Goal: Use online tool/utility: Utilize a website feature to perform a specific function

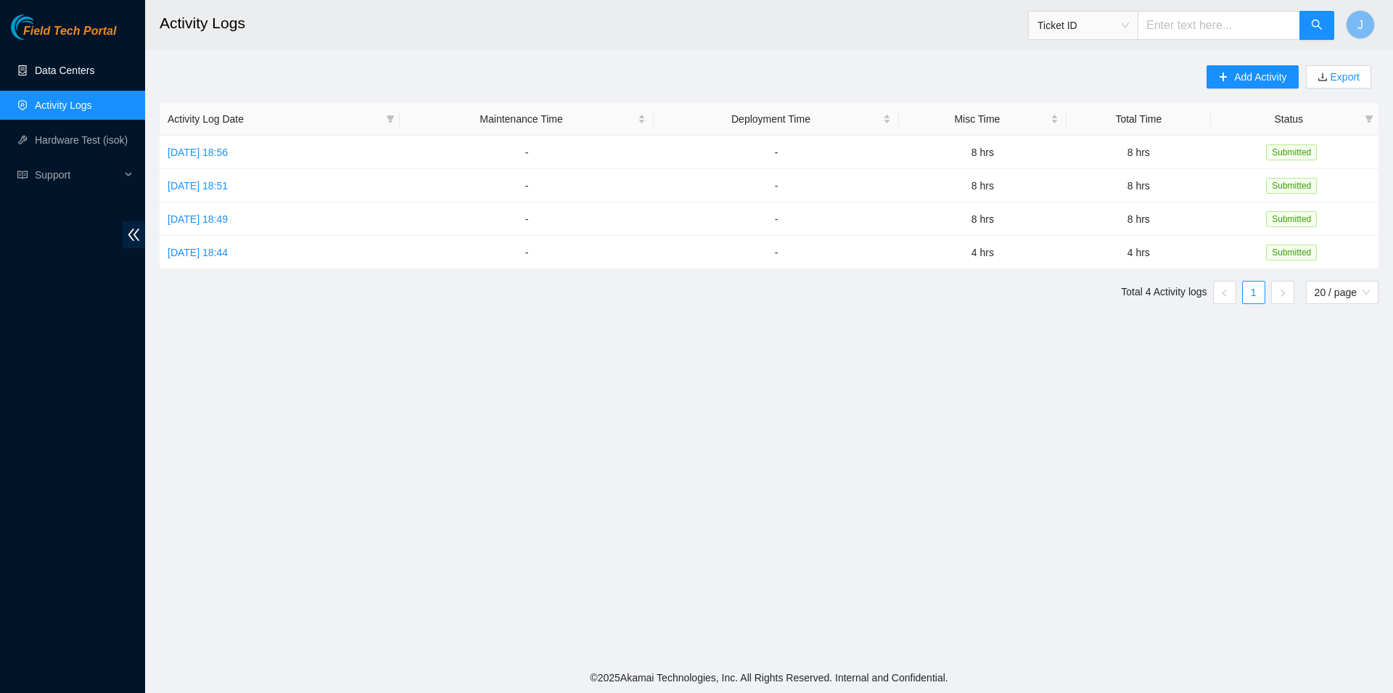
click at [93, 68] on link "Data Centers" at bounding box center [65, 71] width 60 height 12
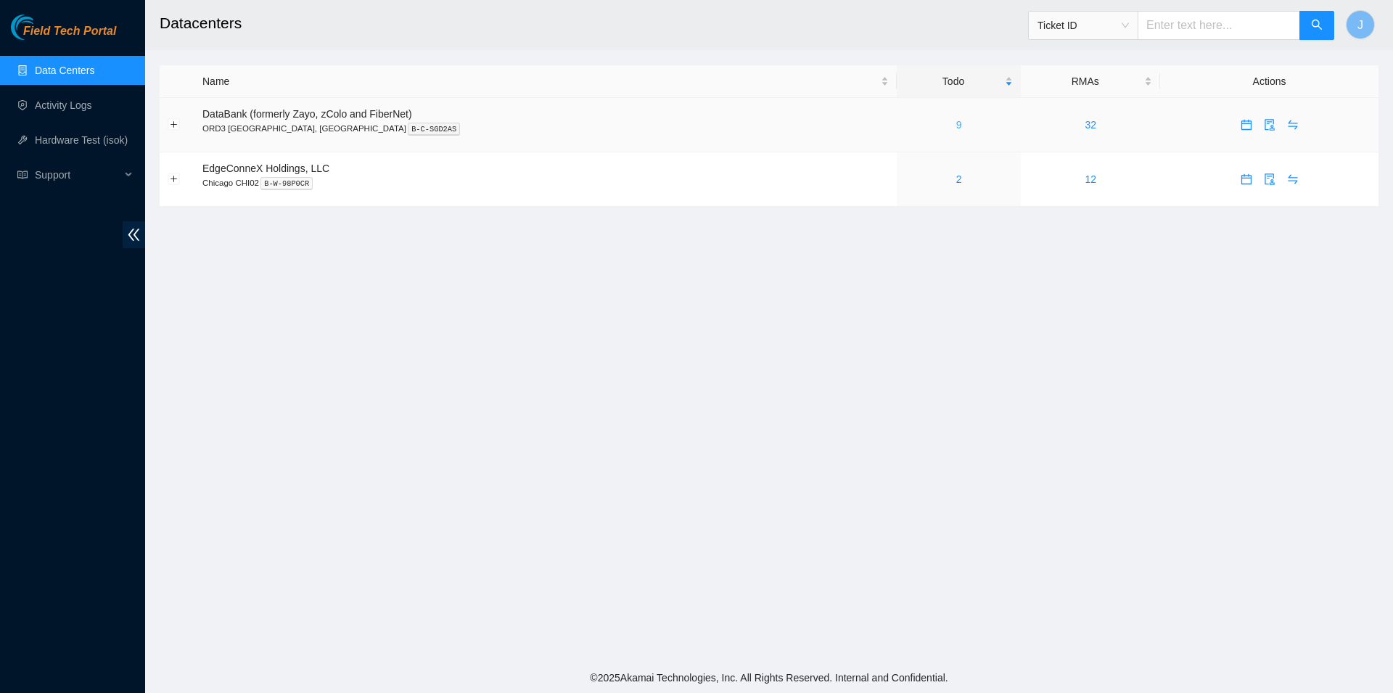
click at [956, 124] on link "9" at bounding box center [959, 125] width 6 height 12
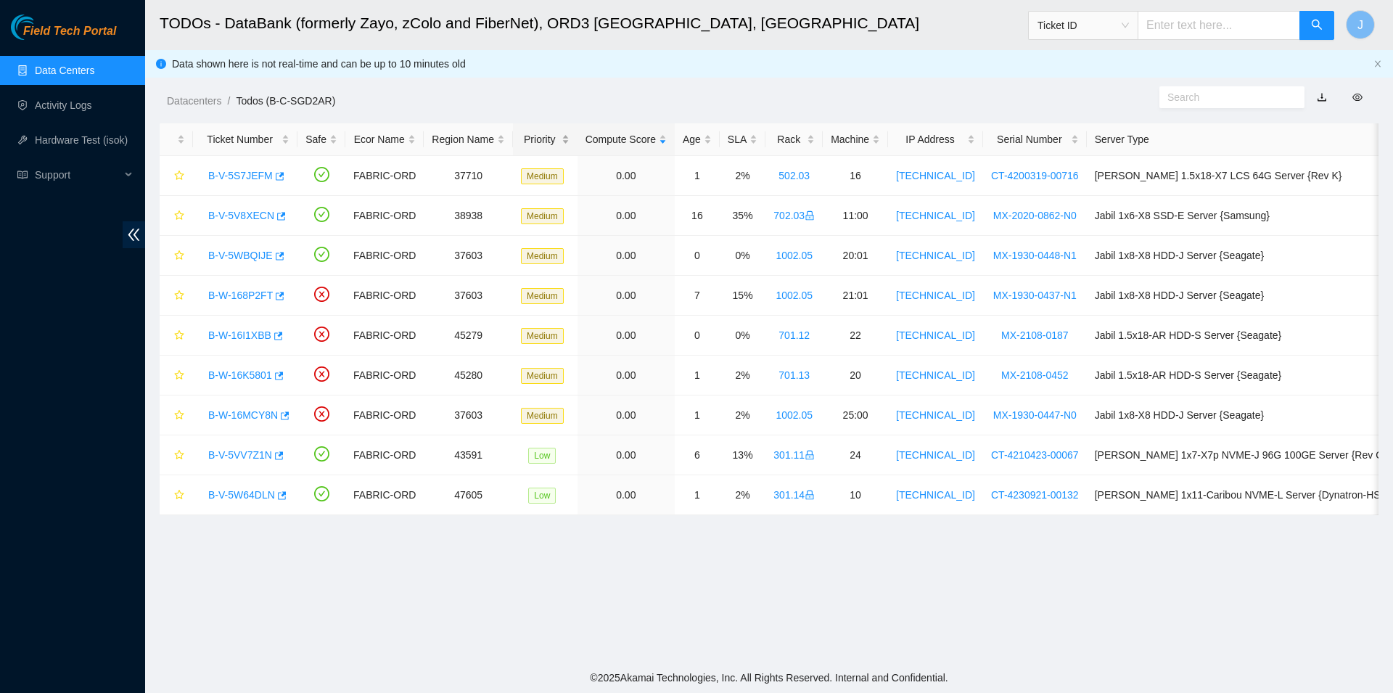
click at [534, 136] on div "Priority" at bounding box center [545, 139] width 49 height 16
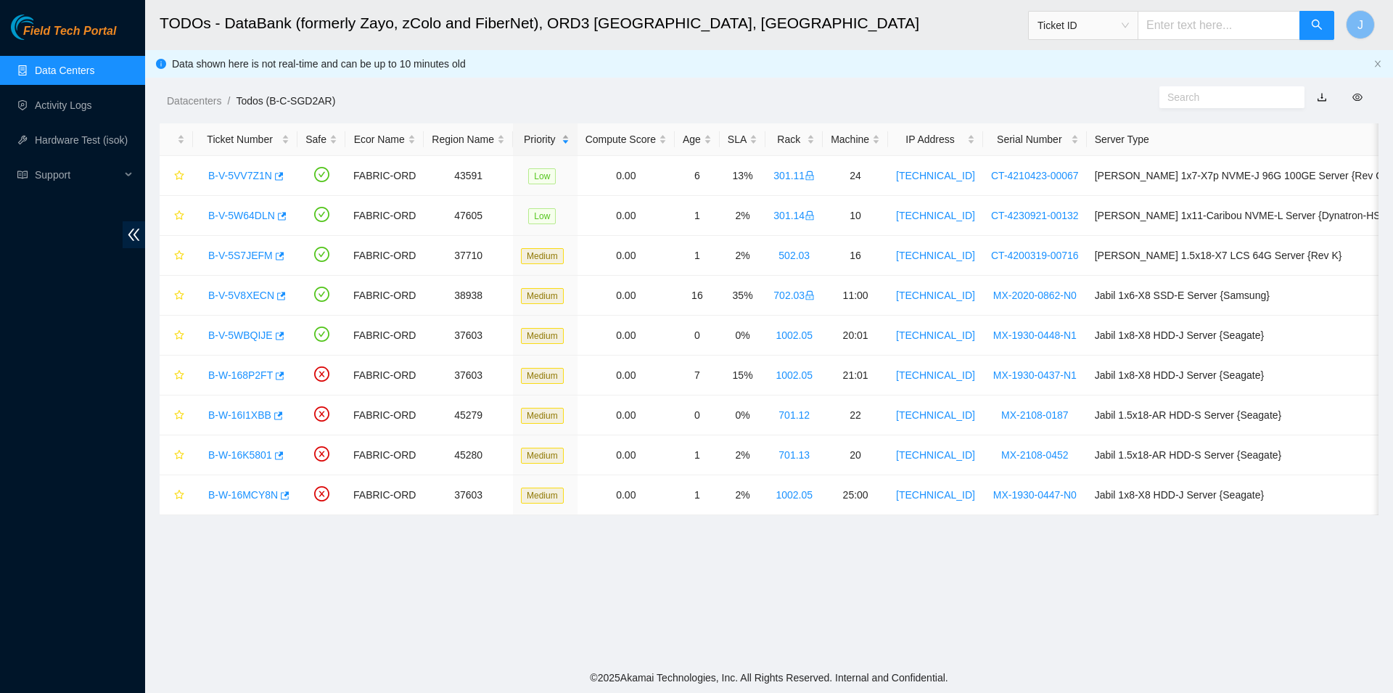
click at [534, 136] on div "Priority" at bounding box center [545, 139] width 49 height 16
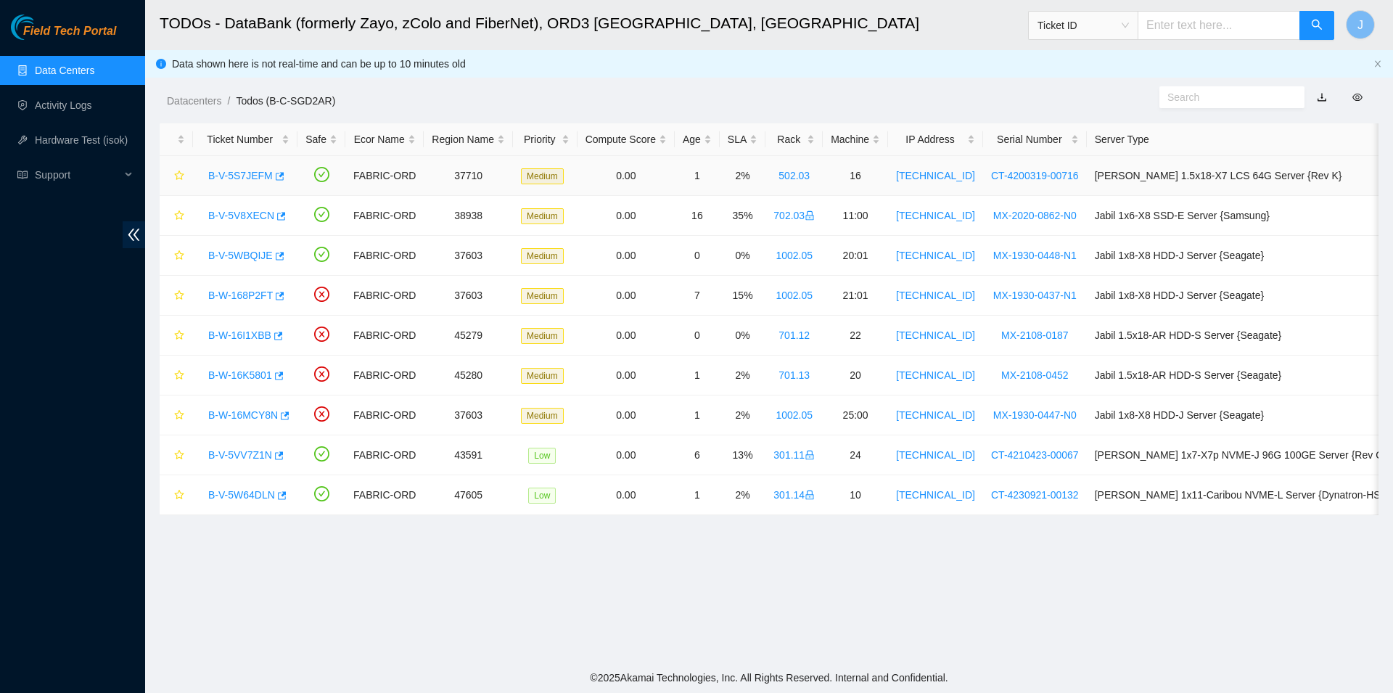
click at [254, 179] on link "B-V-5S7JEFM" at bounding box center [240, 176] width 65 height 12
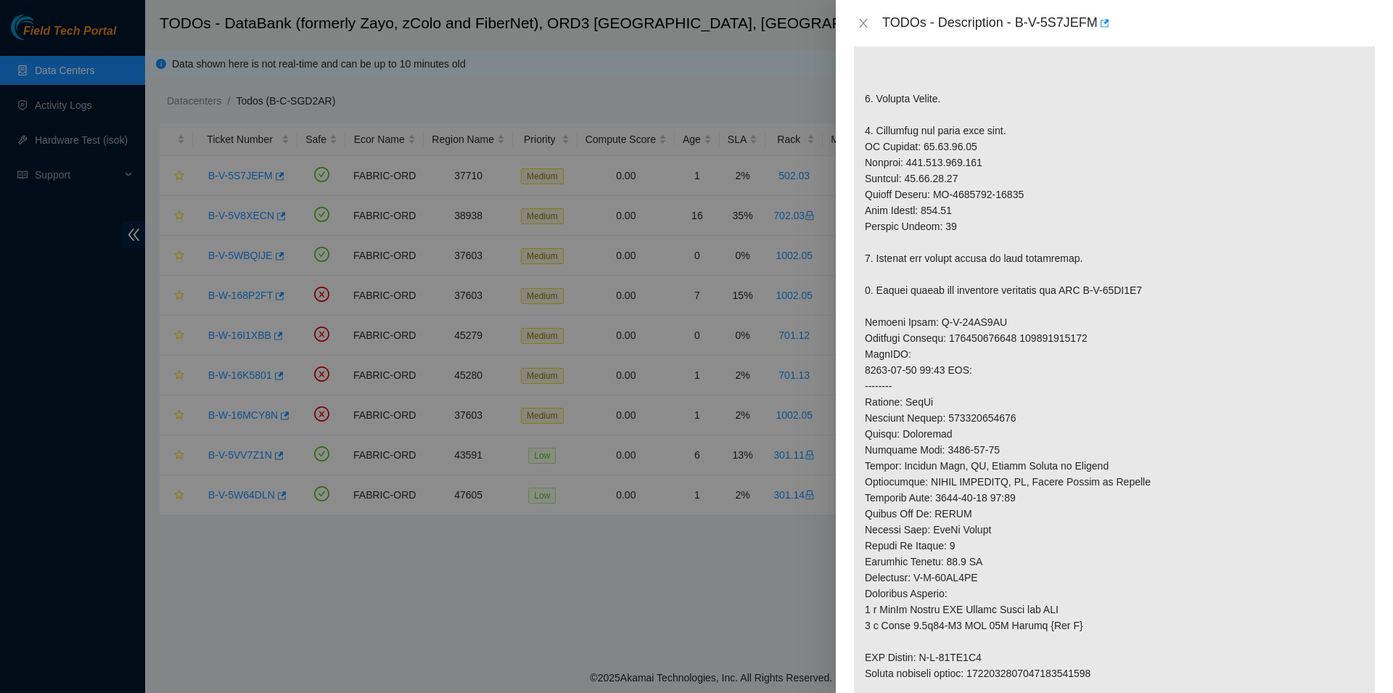
scroll to position [414, 0]
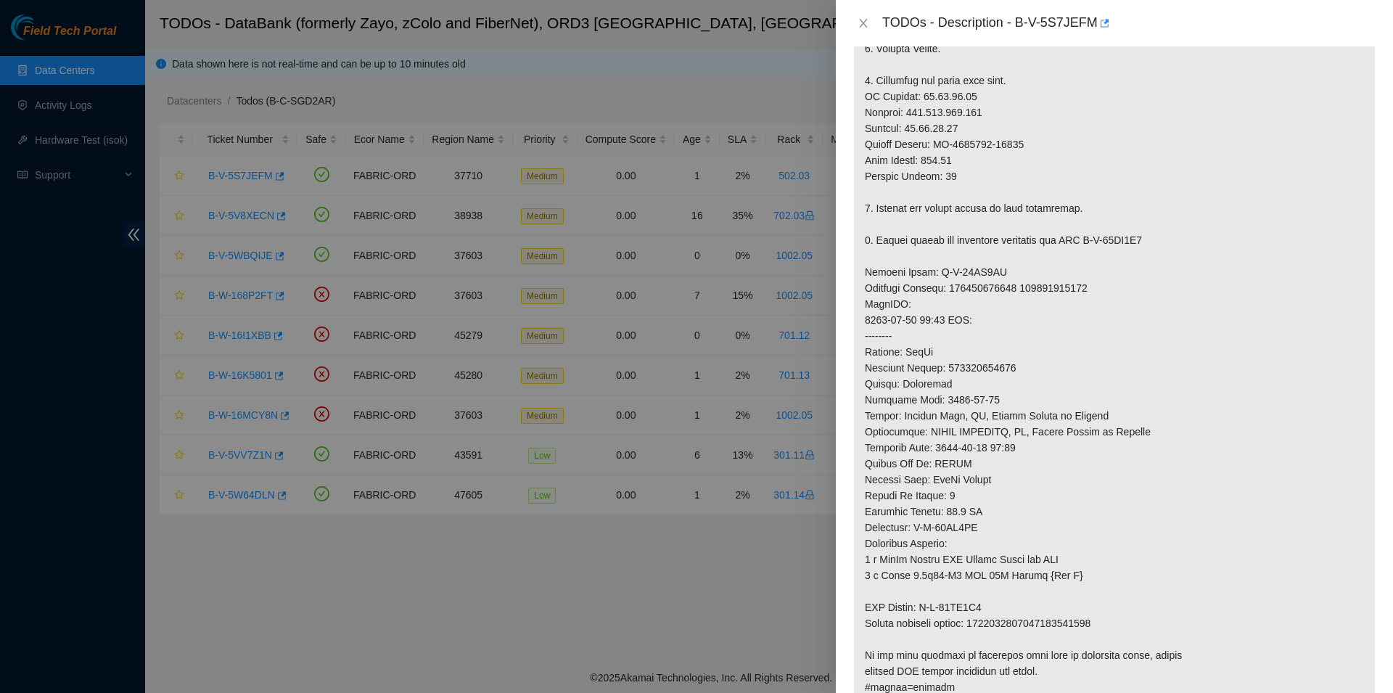
click at [739, 562] on div at bounding box center [696, 346] width 1393 height 693
click at [82, 386] on div at bounding box center [696, 346] width 1393 height 693
click at [860, 24] on icon "close" at bounding box center [864, 23] width 12 height 12
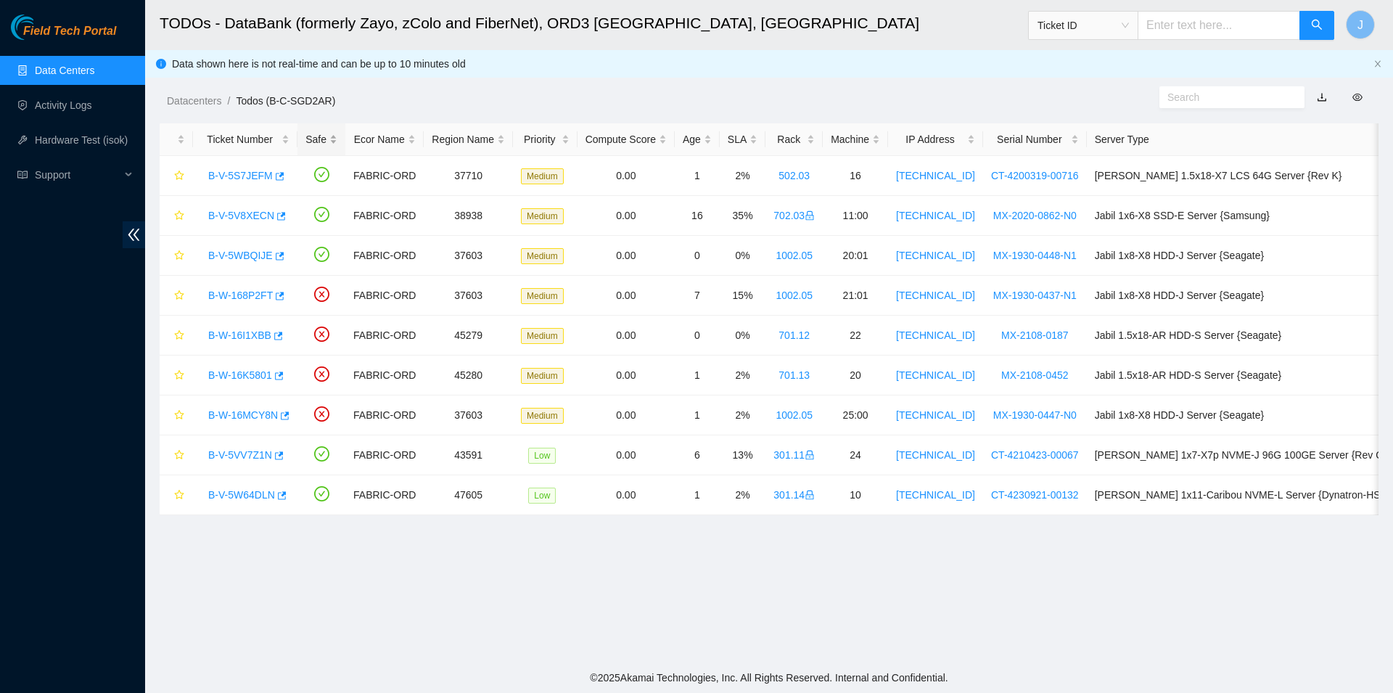
scroll to position [86, 0]
click at [117, 167] on span "Support" at bounding box center [78, 174] width 86 height 29
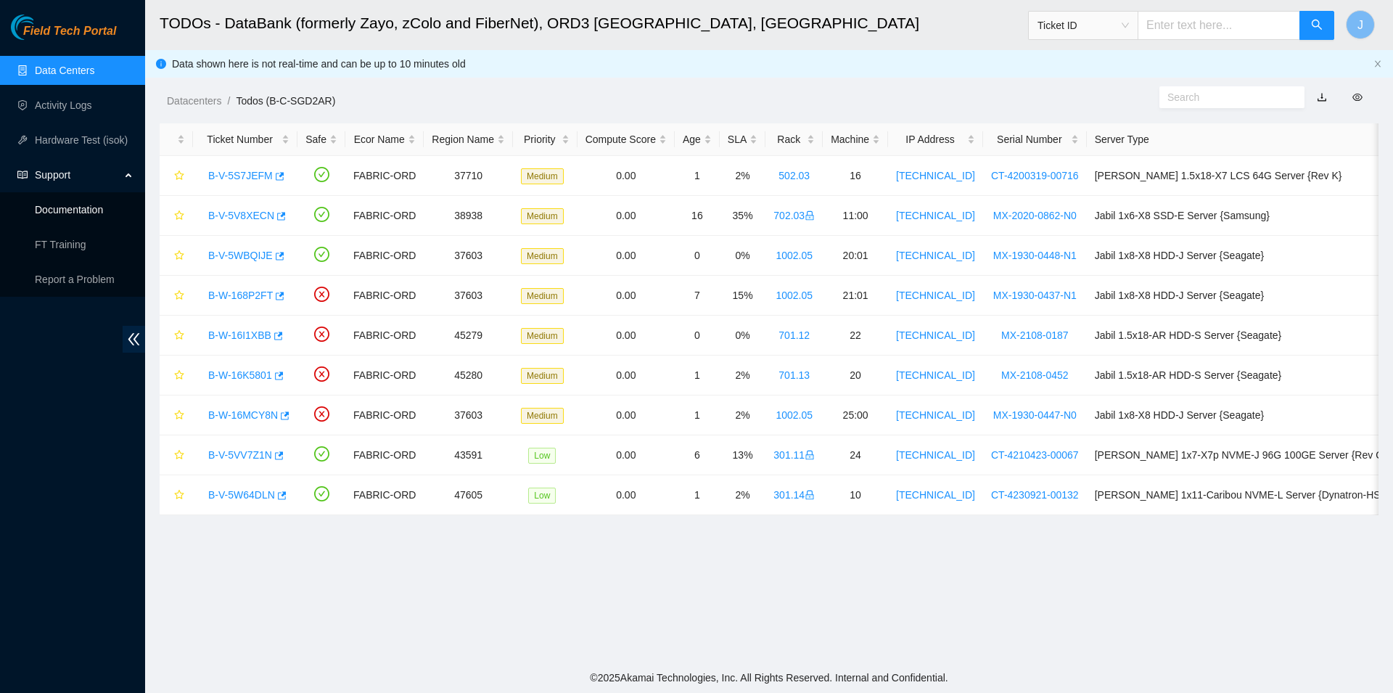
click at [84, 216] on link "Documentation" at bounding box center [69, 210] width 68 height 12
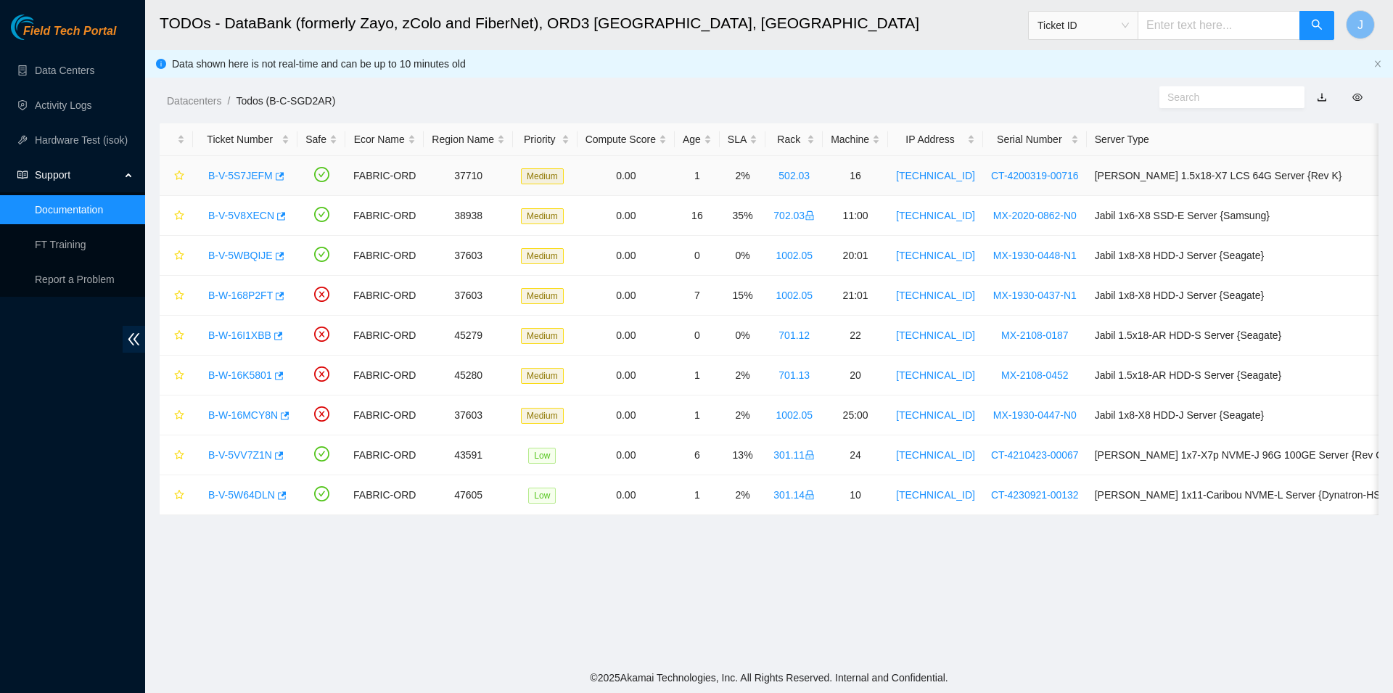
click at [258, 176] on link "B-V-5S7JEFM" at bounding box center [240, 176] width 65 height 12
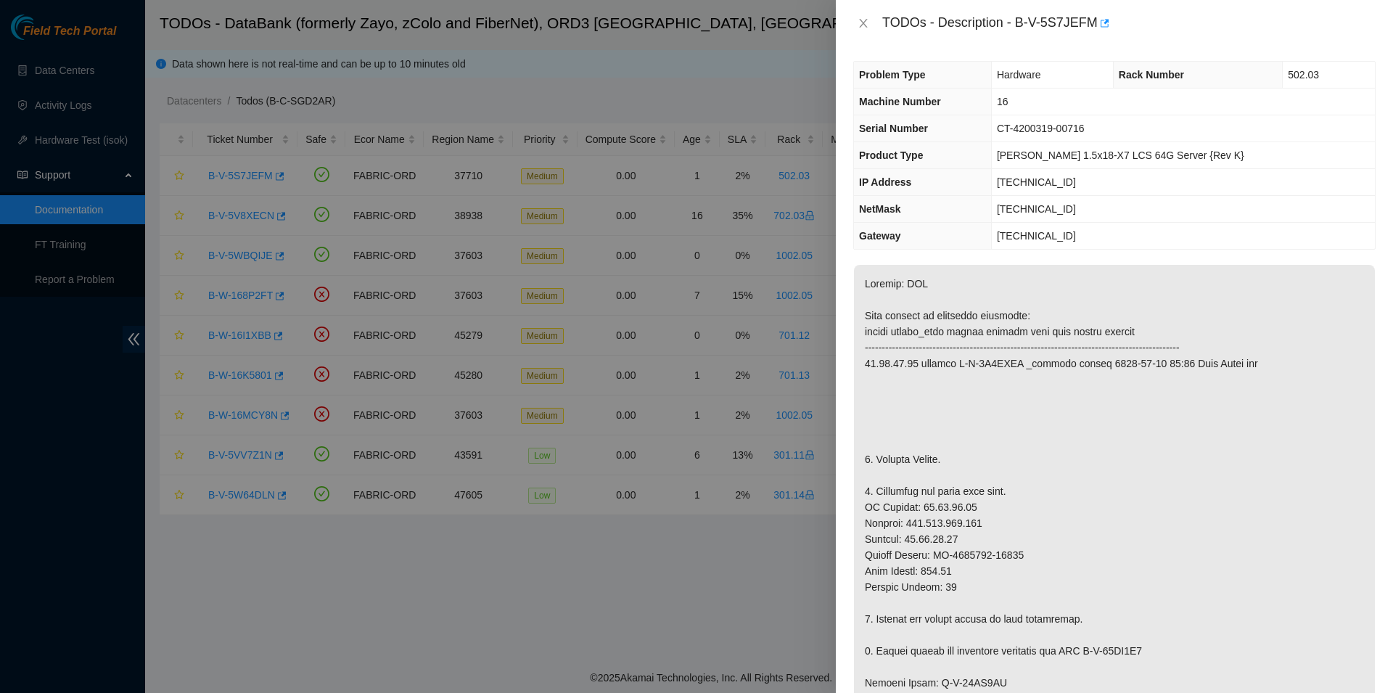
scroll to position [0, 0]
click at [66, 316] on div at bounding box center [696, 346] width 1393 height 693
click at [856, 22] on button "Close" at bounding box center [863, 24] width 20 height 14
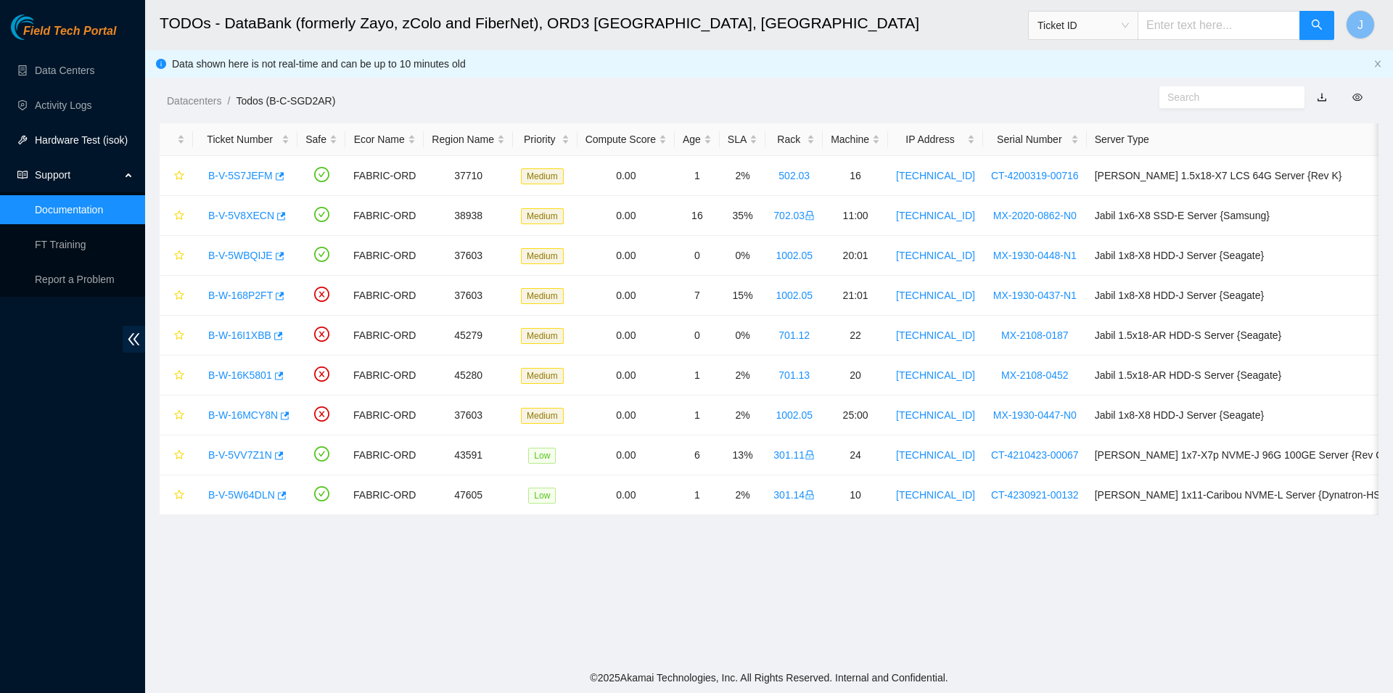
click at [110, 136] on link "Hardware Test (isok)" at bounding box center [81, 140] width 93 height 12
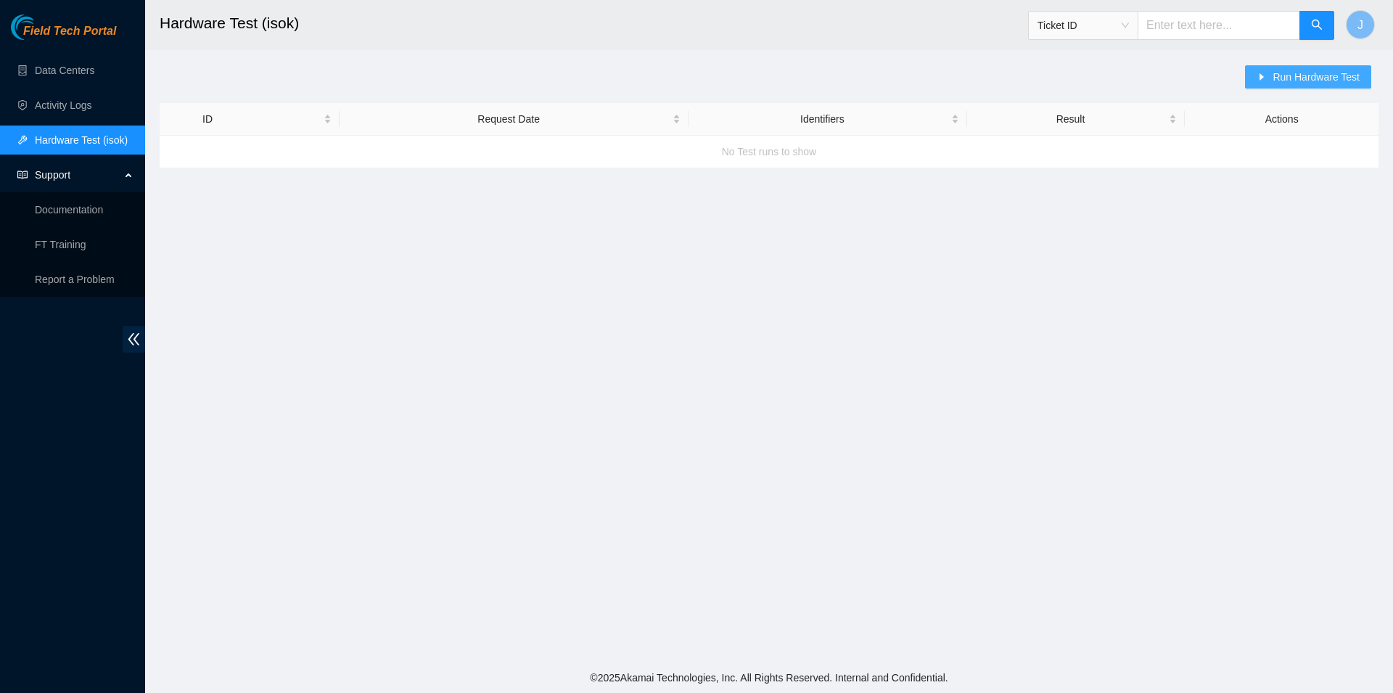
click at [1258, 70] on button "Run Hardware Test" at bounding box center [1308, 76] width 126 height 23
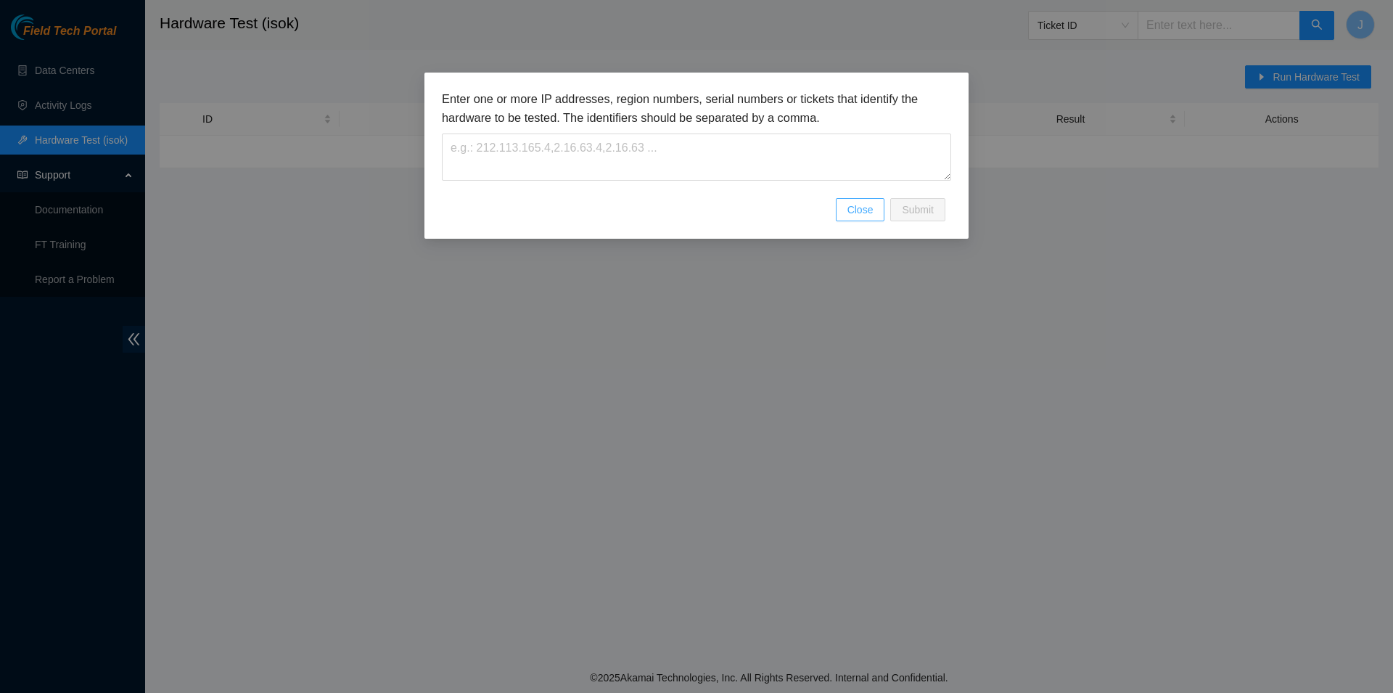
click at [848, 206] on button "Close" at bounding box center [860, 209] width 49 height 23
